Goal: Task Accomplishment & Management: Complete application form

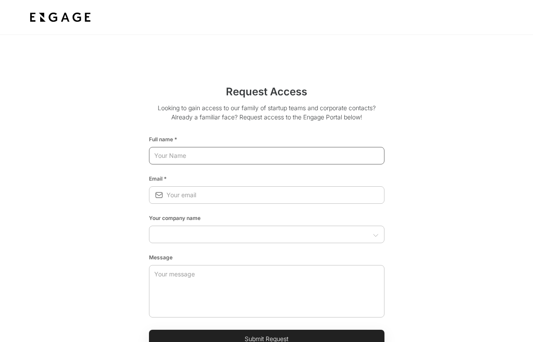
click at [282, 154] on input "text" at bounding box center [267, 156] width 236 height 16
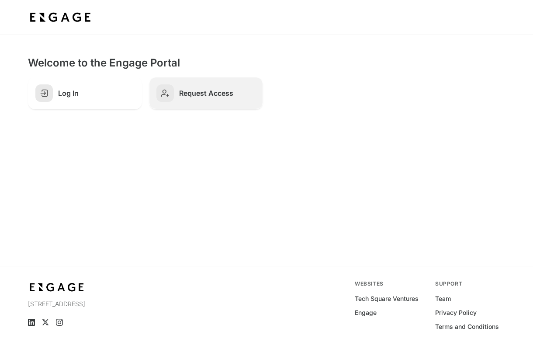
click at [219, 93] on h2 "Request Access" at bounding box center [217, 93] width 76 height 9
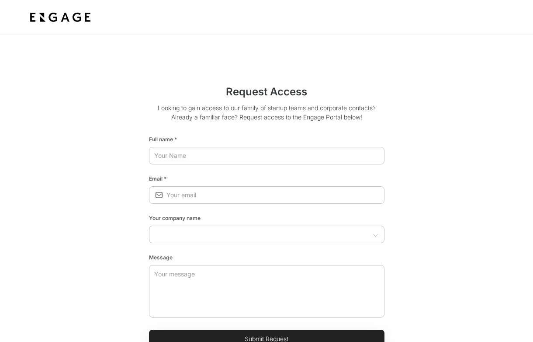
click at [227, 159] on html "Request Access Looking to gain access to our family of startup teams and corpor…" at bounding box center [266, 253] width 533 height 507
click at [227, 156] on input "text" at bounding box center [267, 156] width 236 height 16
type input "Michael Wood"
type input "michael.wood@dgmatrix.com"
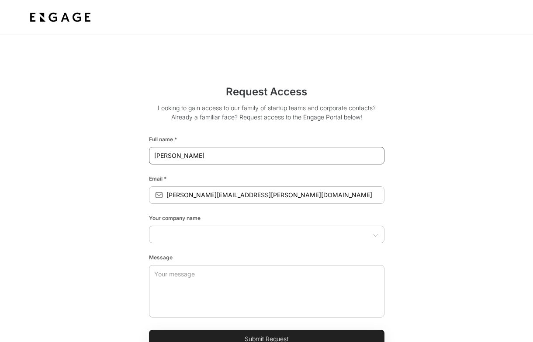
type input "DG Matrix"
click at [220, 236] on input "text" at bounding box center [260, 234] width 216 height 9
type input "DG Matrix"
click at [237, 284] on textarea at bounding box center [266, 291] width 225 height 52
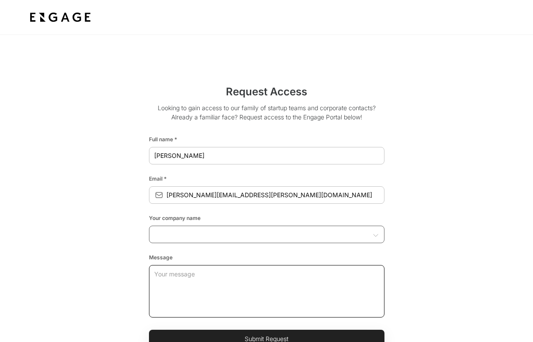
click at [214, 241] on div "​" at bounding box center [267, 234] width 236 height 17
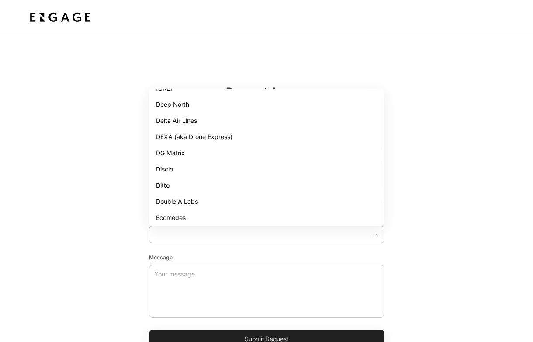
scroll to position [693, 0]
click at [172, 150] on li "DG Matrix" at bounding box center [267, 151] width 236 height 16
type input "DG Matrix"
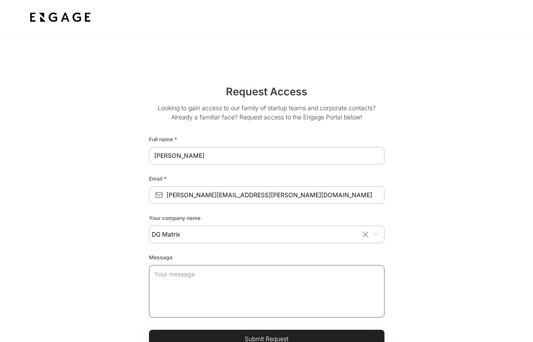
click at [184, 302] on textarea at bounding box center [266, 291] width 225 height 52
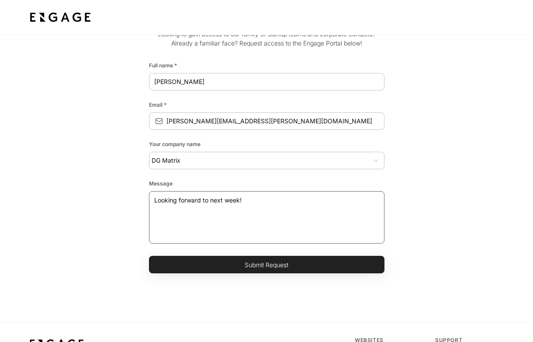
scroll to position [76, 0]
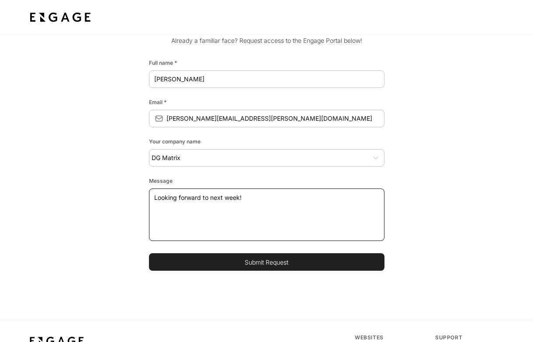
type textarea "Looking forward to next week!"
click at [251, 264] on button "Submit Request" at bounding box center [267, 261] width 236 height 17
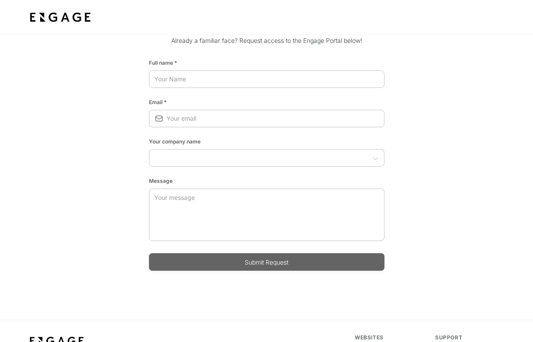
click at [302, 263] on button "Submit Request" at bounding box center [267, 261] width 236 height 17
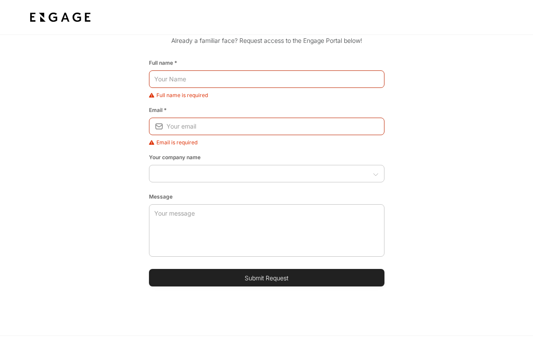
drag, startPoint x: 302, startPoint y: 263, endPoint x: 305, endPoint y: 276, distance: 13.4
click at [305, 276] on form "Full name * ​ Full name is required Email * ​ ​ Email is required Your company …" at bounding box center [267, 171] width 236 height 231
